Goal: Task Accomplishment & Management: Manage account settings

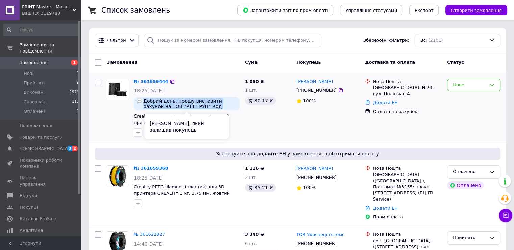
drag, startPoint x: 229, startPoint y: 106, endPoint x: 144, endPoint y: 103, distance: 85.6
click at [144, 103] on span "Добрий день, прошу виставити рахунок на ТОВ "РТТ ГРУП" Код ЄДРПОУ 44680217 Дані…" at bounding box center [190, 103] width 94 height 11
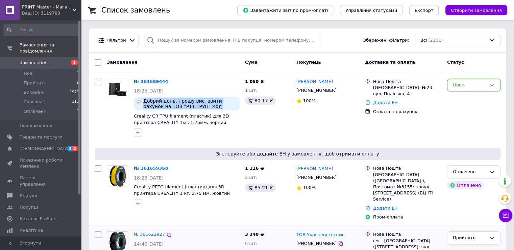
copy span "Добрий день, прошу виставити рахунок на ТОВ "РТТ ГРУП" Код ЄДРПОУ 44680217"
click at [150, 82] on link "№ 361659444" at bounding box center [151, 81] width 34 height 5
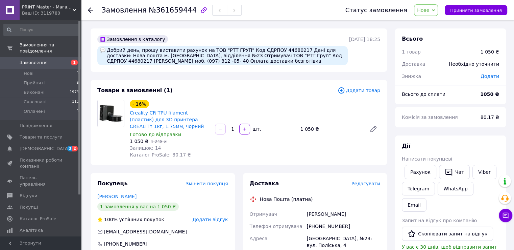
click at [92, 12] on icon at bounding box center [90, 9] width 5 height 5
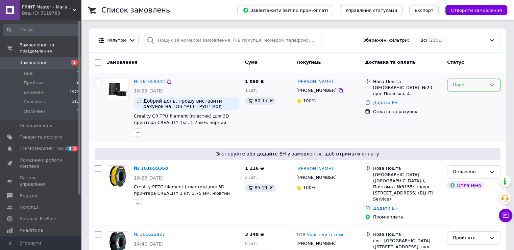
click at [491, 85] on icon at bounding box center [492, 84] width 5 height 5
click at [462, 100] on li "Прийнято" at bounding box center [474, 99] width 53 height 13
click at [492, 170] on icon at bounding box center [492, 171] width 5 height 5
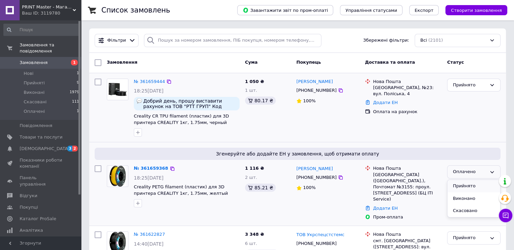
click at [466, 184] on li "Прийнято" at bounding box center [474, 186] width 53 height 13
click at [153, 169] on link "№ 361659368" at bounding box center [151, 167] width 34 height 5
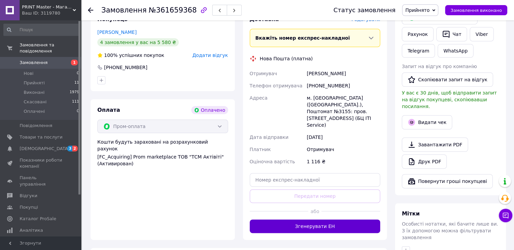
scroll to position [166, 0]
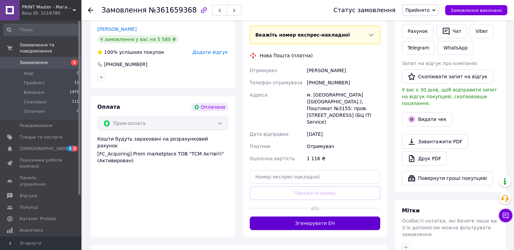
click at [324, 216] on button "Згенерувати ЕН" at bounding box center [315, 223] width 131 height 14
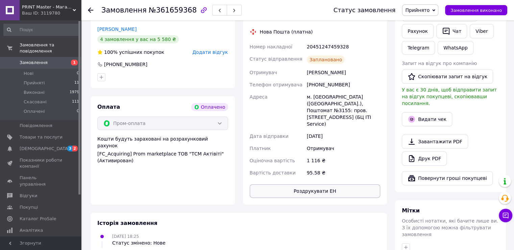
click at [322, 184] on button "Роздрукувати ЕН" at bounding box center [315, 191] width 131 height 14
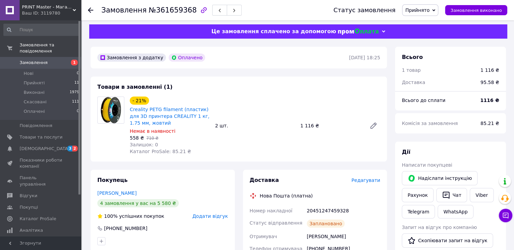
scroll to position [0, 0]
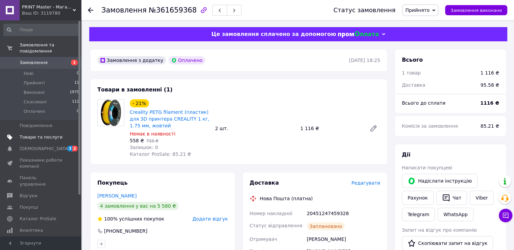
click at [38, 134] on span "Товари та послуги" at bounding box center [41, 137] width 43 height 6
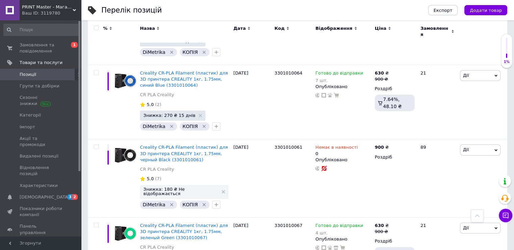
scroll to position [5410, 0]
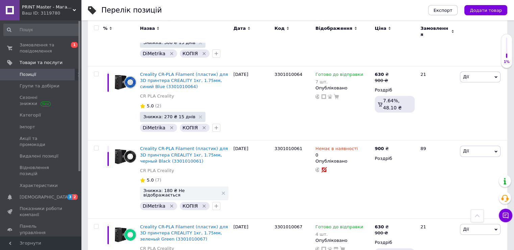
drag, startPoint x: 376, startPoint y: 146, endPoint x: 362, endPoint y: 140, distance: 15.3
type input "6"
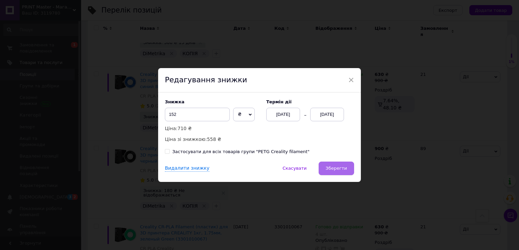
click at [340, 169] on span "Зберегти" at bounding box center [336, 167] width 21 height 5
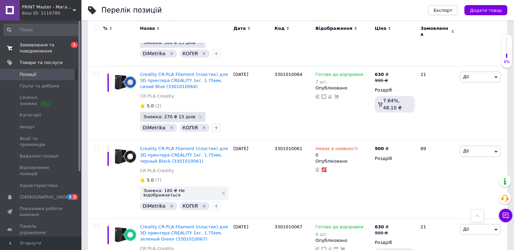
drag, startPoint x: 29, startPoint y: 49, endPoint x: 71, endPoint y: 49, distance: 42.3
click at [29, 48] on span "Замовлення та повідомлення" at bounding box center [41, 48] width 43 height 12
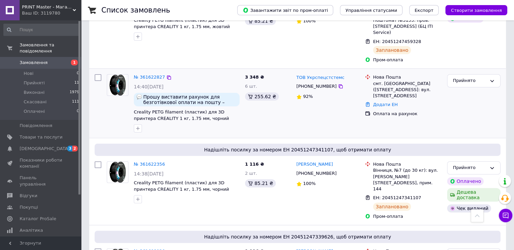
scroll to position [168, 0]
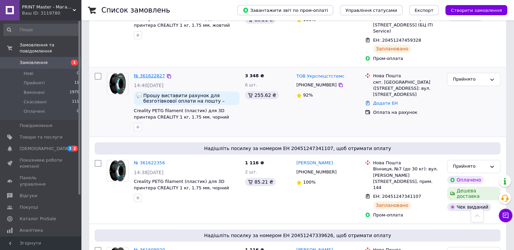
click at [155, 73] on link "№ 361622827" at bounding box center [149, 75] width 31 height 5
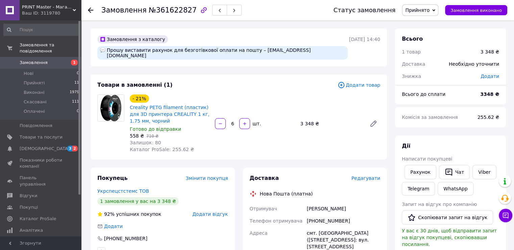
click at [92, 10] on icon at bounding box center [90, 9] width 5 height 5
